Goal: Task Accomplishment & Management: Use online tool/utility

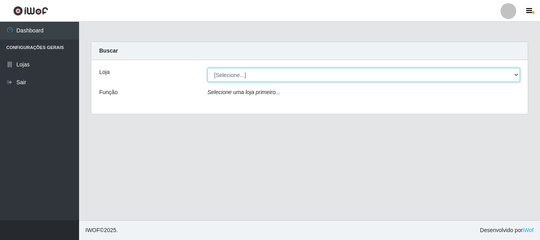
click at [310, 72] on select "[Selecione...] Nordestão - Alecrim" at bounding box center [364, 75] width 313 height 14
select select "453"
click at [208, 68] on select "[Selecione...] Nordestão - Alecrim" at bounding box center [364, 75] width 313 height 14
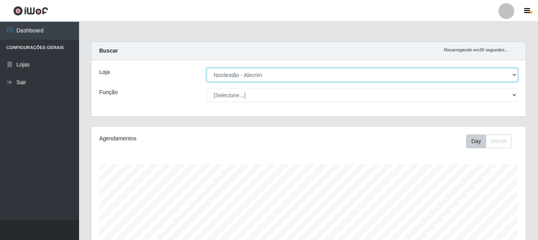
scroll to position [164, 434]
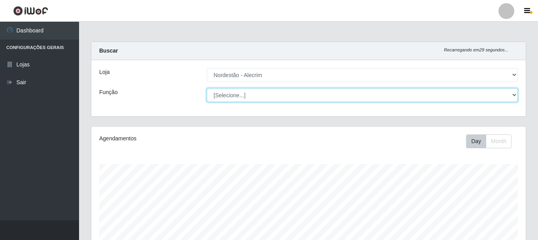
click at [246, 95] on select "[Selecione...] Balconista + Balconista de Padaria Balconista de Padaria ++ Emba…" at bounding box center [362, 95] width 311 height 14
select select "1"
click at [207, 88] on select "[Selecione...] Balconista + Balconista de Padaria Balconista de Padaria ++ Emba…" at bounding box center [362, 95] width 311 height 14
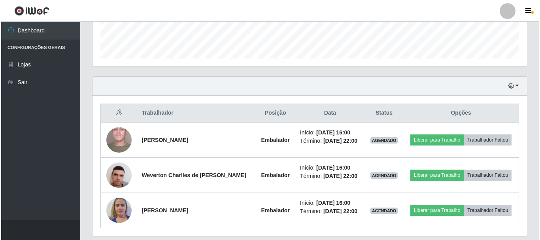
scroll to position [234, 0]
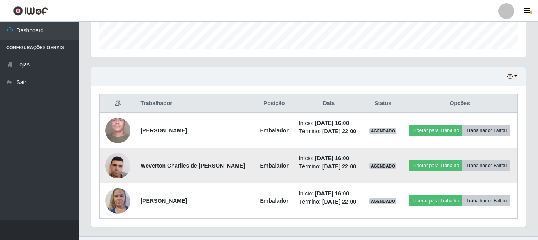
click at [121, 162] on img at bounding box center [117, 166] width 25 height 34
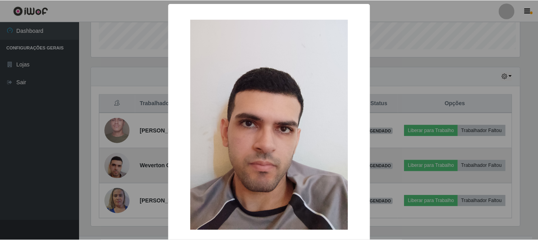
scroll to position [164, 431]
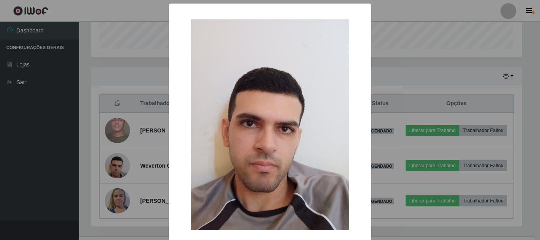
click at [121, 168] on div "× OK Cancel" at bounding box center [270, 120] width 540 height 240
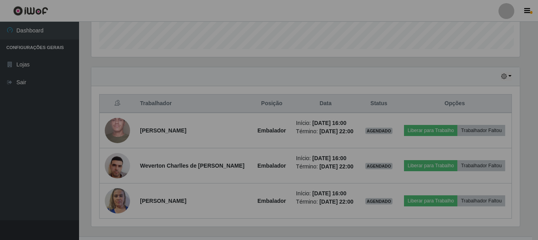
scroll to position [164, 434]
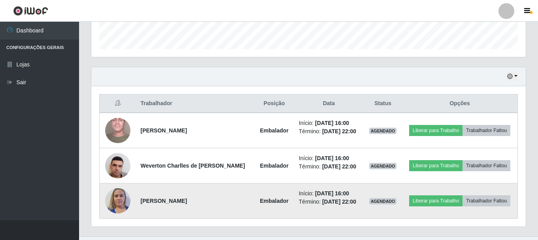
click at [123, 203] on img at bounding box center [117, 201] width 25 height 34
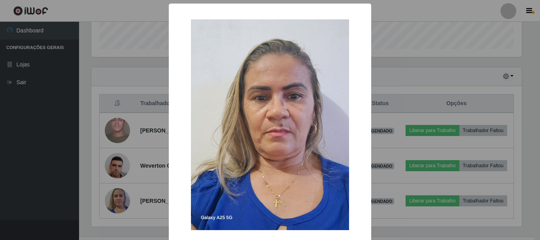
click at [119, 204] on div "× OK Cancel" at bounding box center [270, 120] width 540 height 240
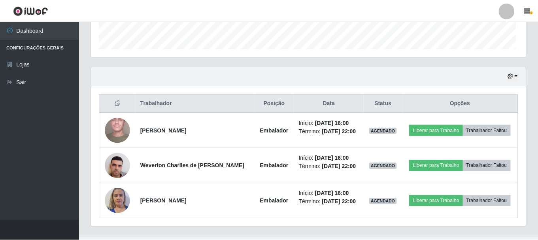
scroll to position [164, 434]
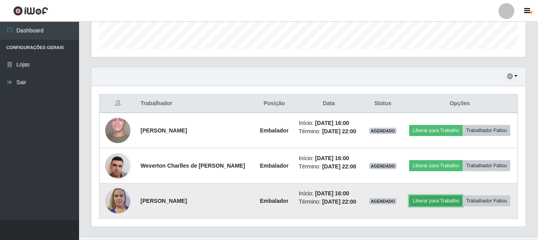
click at [438, 198] on button "Liberar para Trabalho" at bounding box center [435, 200] width 53 height 11
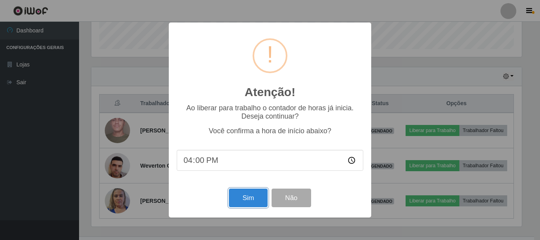
click at [235, 200] on button "Sim" at bounding box center [248, 198] width 38 height 19
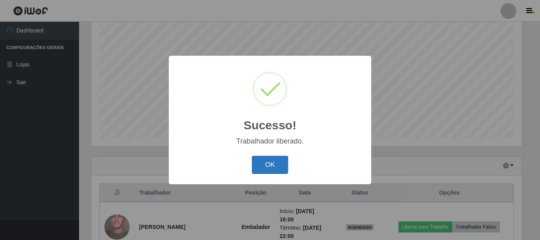
click at [275, 165] on button "OK" at bounding box center [270, 165] width 37 height 19
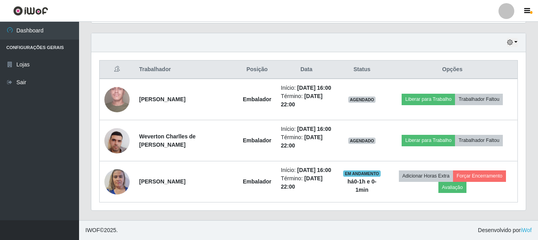
scroll to position [291, 0]
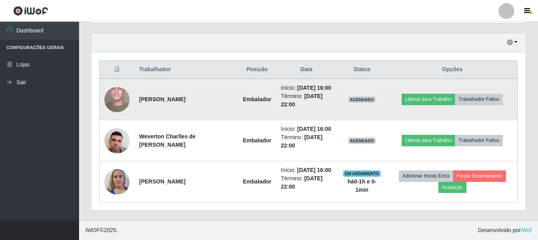
click at [119, 81] on img at bounding box center [116, 99] width 25 height 56
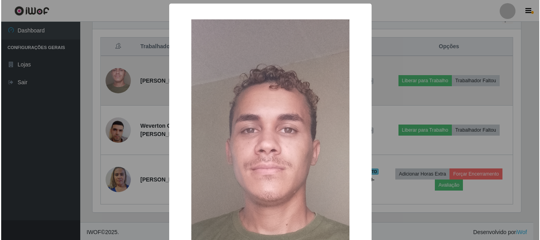
scroll to position [164, 431]
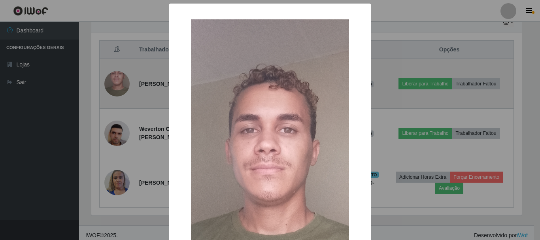
click at [119, 81] on div "× OK Cancel" at bounding box center [270, 120] width 540 height 240
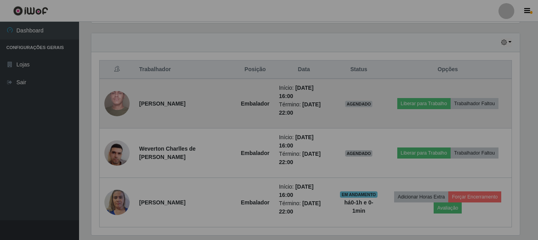
scroll to position [164, 434]
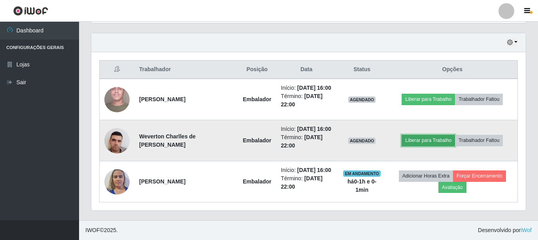
click at [435, 146] on button "Liberar para Trabalho" at bounding box center [428, 140] width 53 height 11
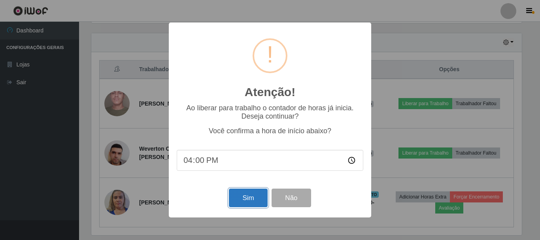
click at [255, 198] on button "Sim" at bounding box center [248, 198] width 38 height 19
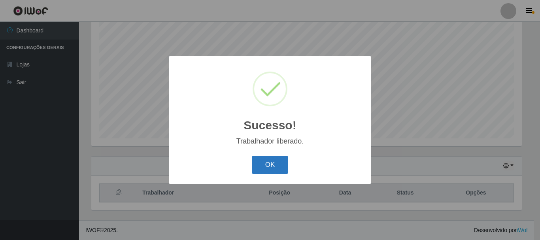
click at [280, 164] on button "OK" at bounding box center [270, 165] width 37 height 19
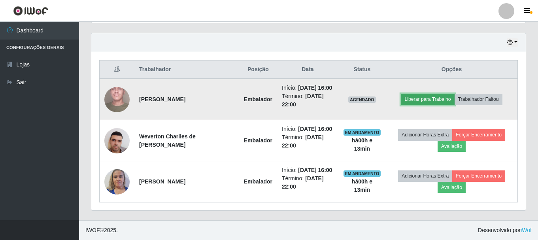
click at [430, 99] on button "Liberar para Trabalho" at bounding box center [427, 99] width 53 height 11
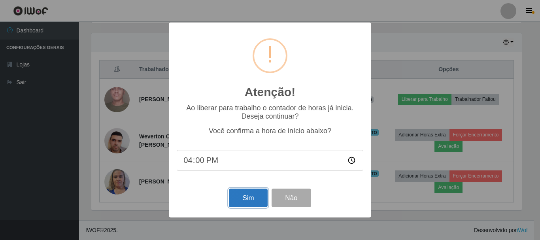
click at [252, 197] on button "Sim" at bounding box center [248, 198] width 38 height 19
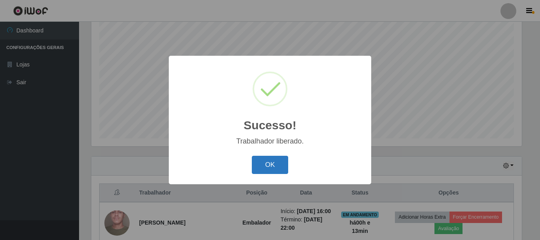
click at [268, 168] on button "OK" at bounding box center [270, 165] width 37 height 19
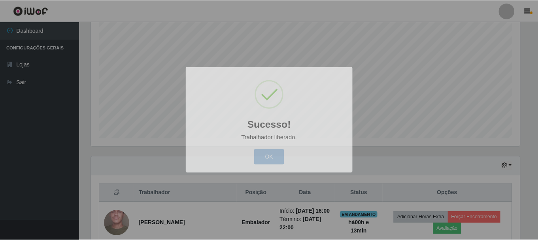
scroll to position [164, 434]
